Goal: Task Accomplishment & Management: Manage account settings

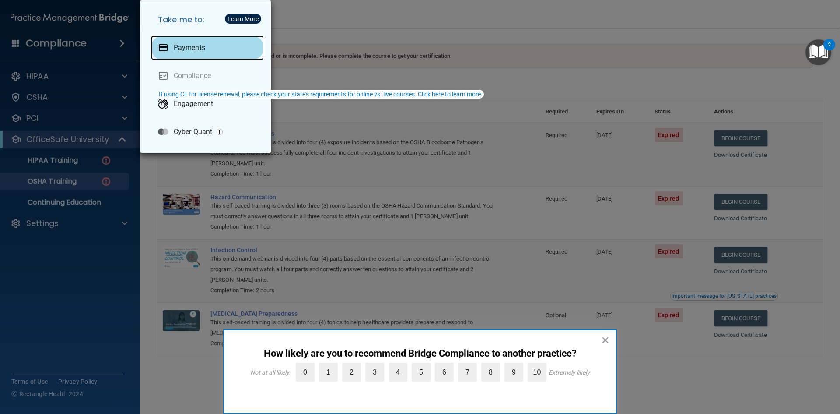
click at [209, 49] on div "Payments" at bounding box center [207, 47] width 113 height 25
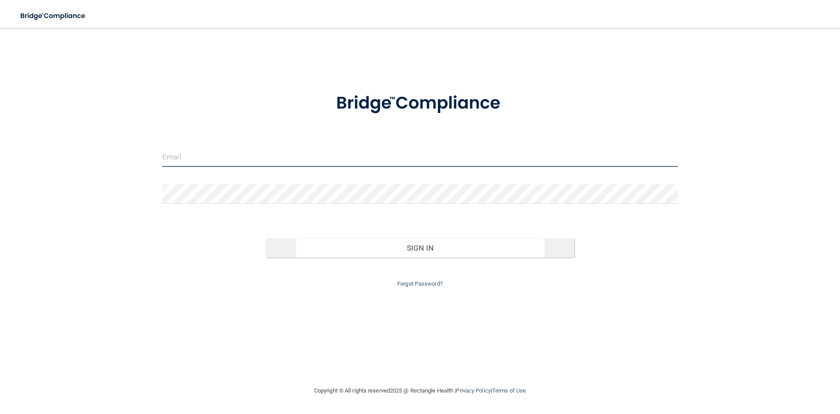
type input "[EMAIL_ADDRESS][DOMAIN_NAME]"
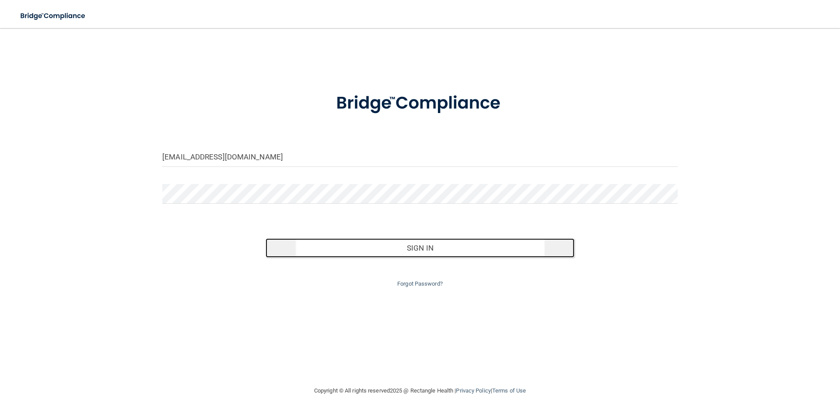
click at [407, 250] on button "Sign In" at bounding box center [420, 247] width 309 height 19
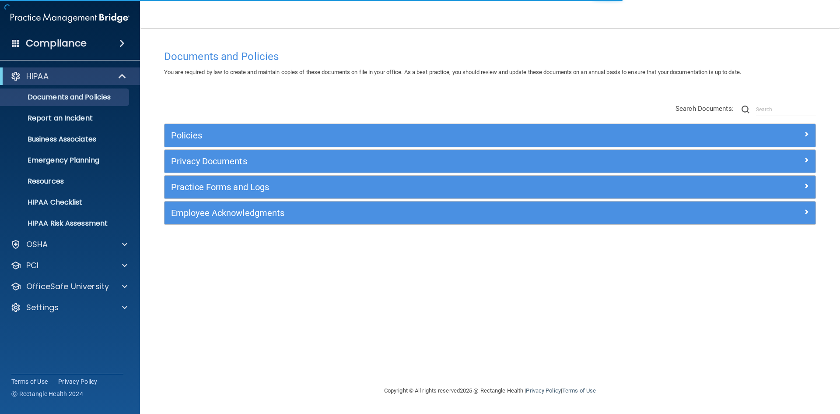
click at [98, 35] on div "Compliance" at bounding box center [70, 43] width 140 height 19
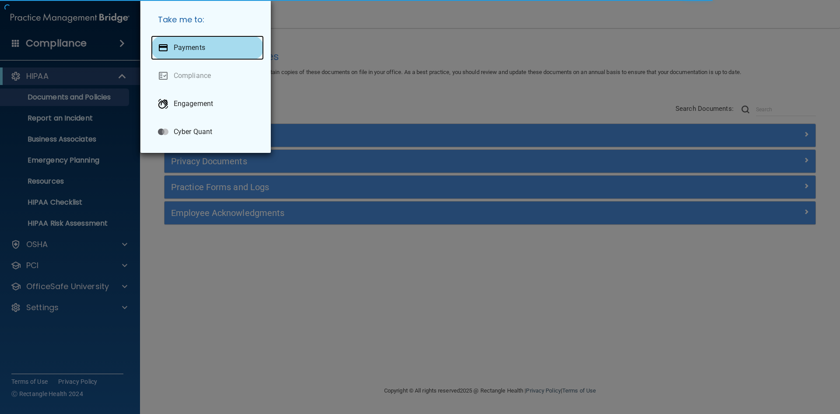
click at [172, 53] on div "Payments" at bounding box center [207, 47] width 113 height 25
